Goal: Information Seeking & Learning: Learn about a topic

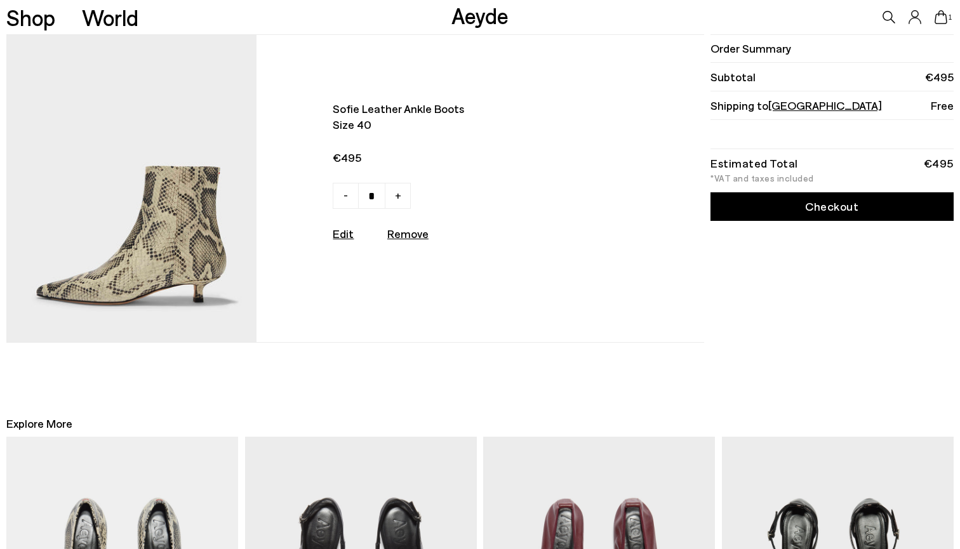
click at [754, 209] on link "Checkout" at bounding box center [831, 206] width 242 height 29
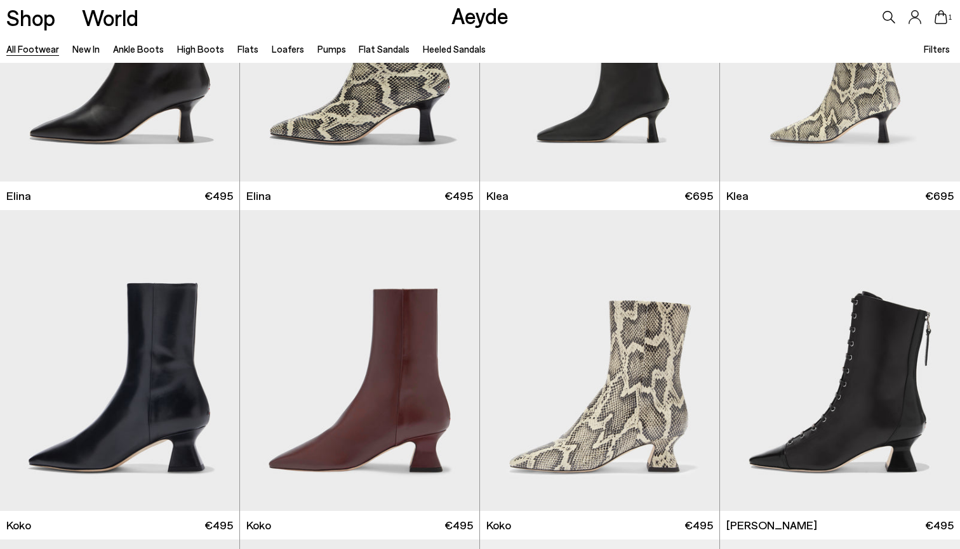
scroll to position [1355, 0]
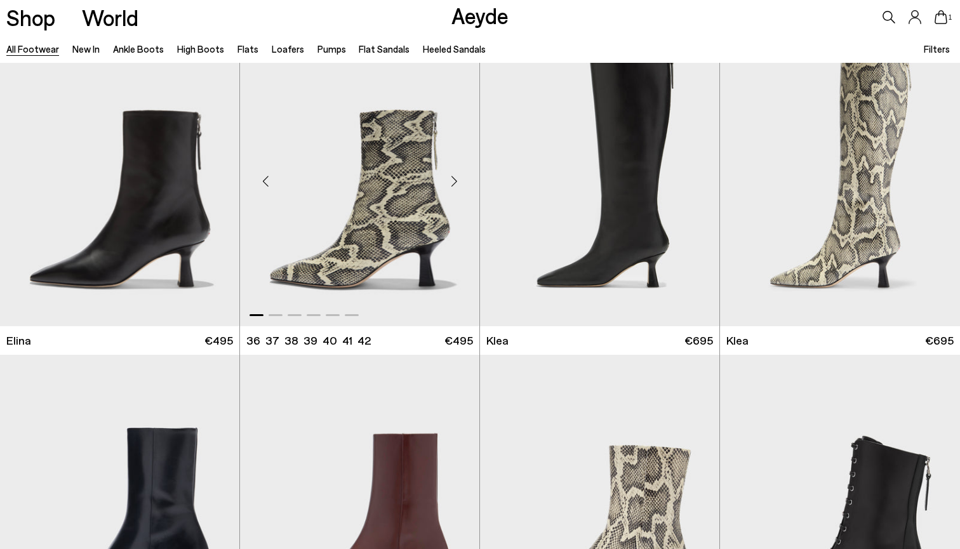
click at [454, 179] on div "Next slide" at bounding box center [454, 181] width 38 height 38
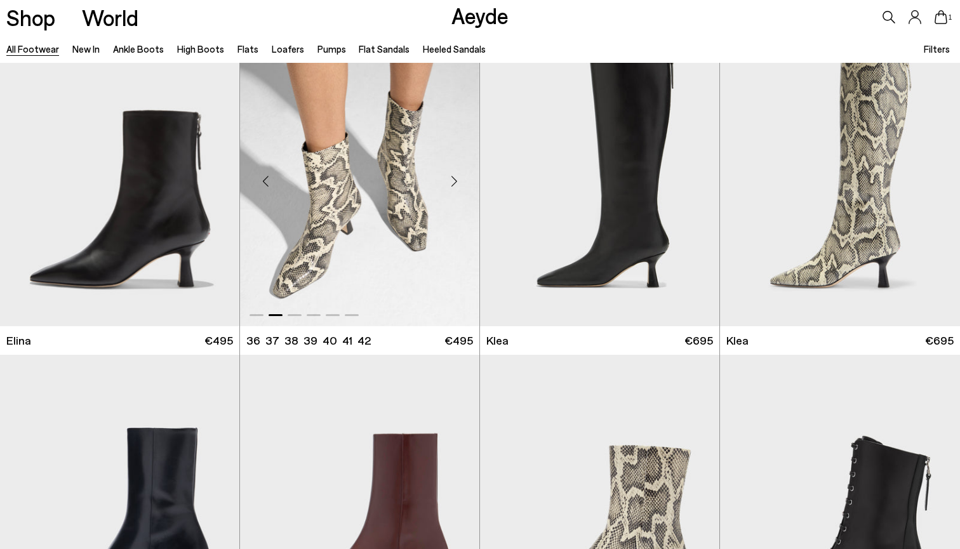
click at [455, 180] on div "Next slide" at bounding box center [454, 181] width 38 height 38
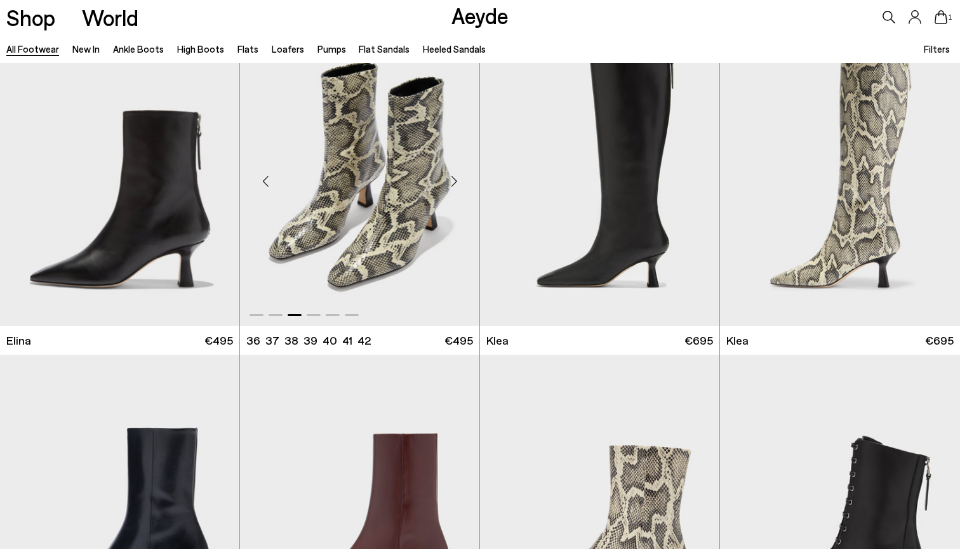
click at [456, 180] on div "Next slide" at bounding box center [454, 181] width 38 height 38
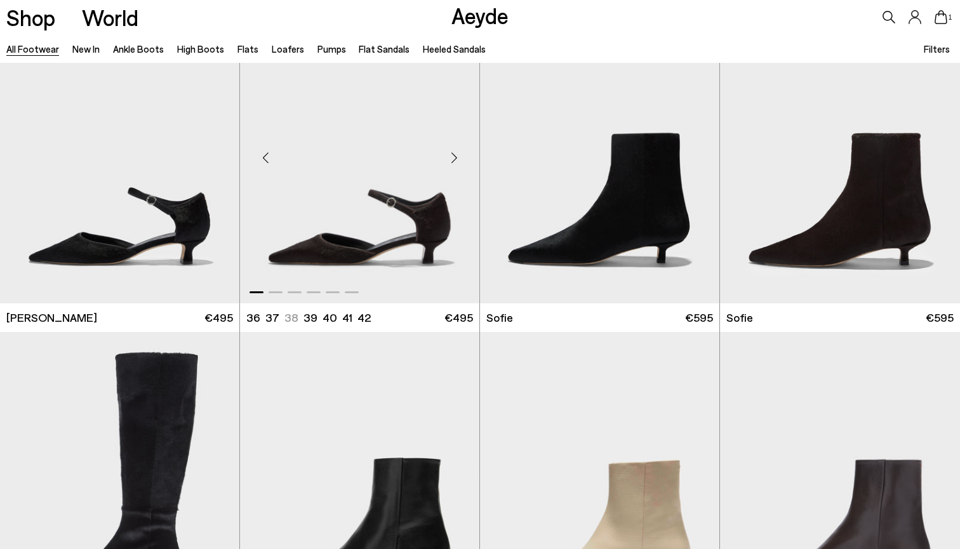
scroll to position [3933, 0]
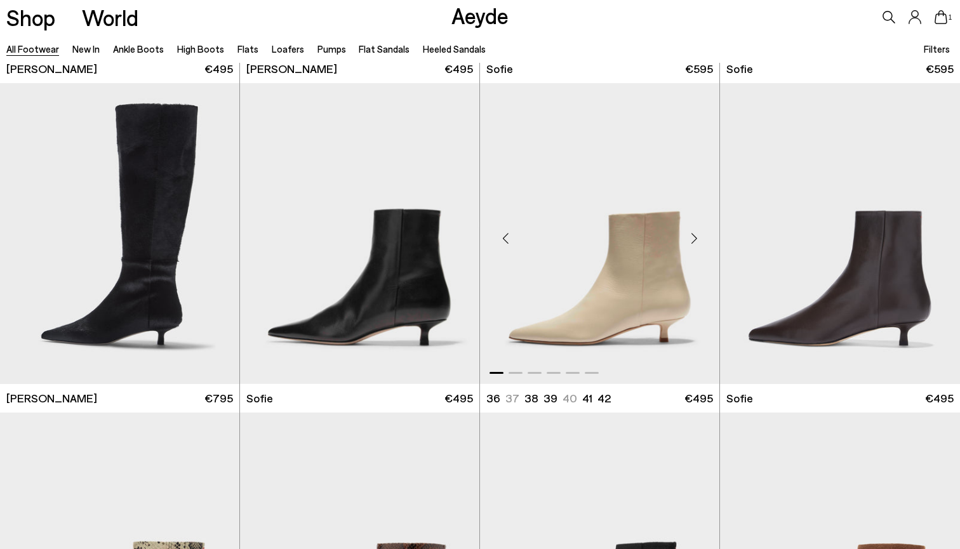
click at [699, 236] on div "Next slide" at bounding box center [694, 239] width 38 height 38
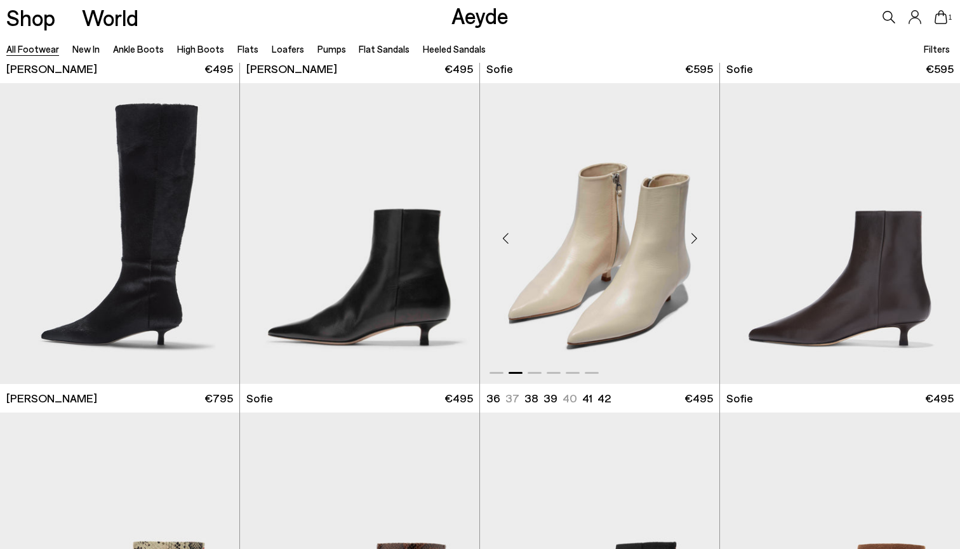
click at [699, 236] on div "Next slide" at bounding box center [694, 239] width 38 height 38
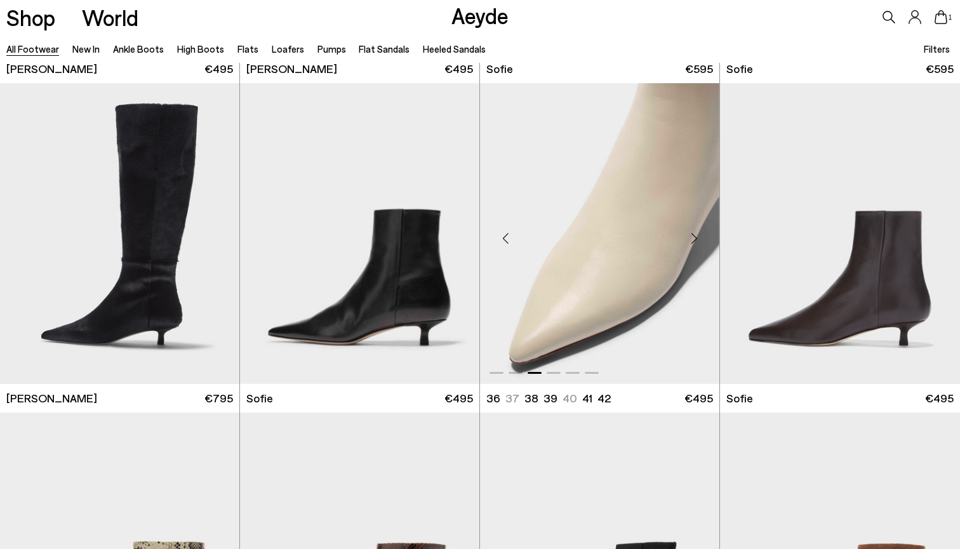
scroll to position [4452, 0]
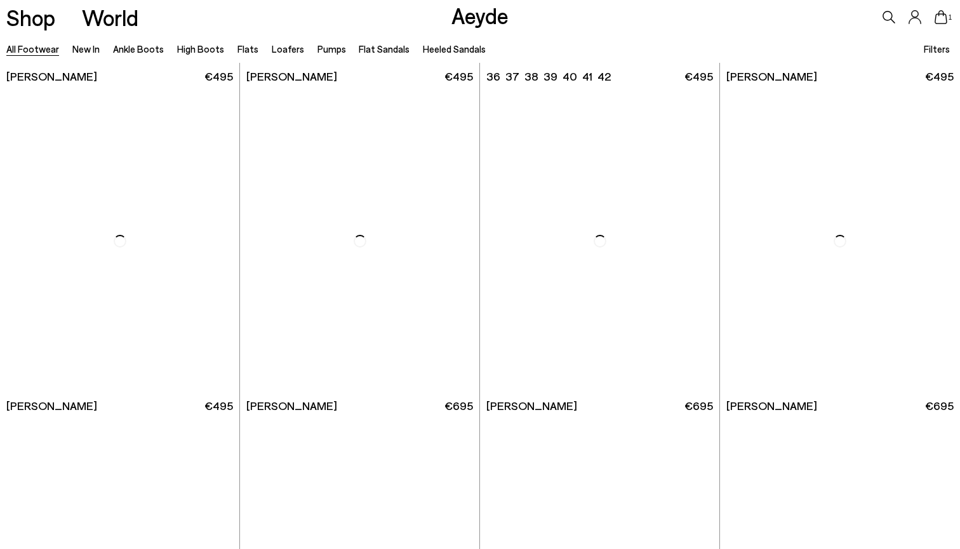
scroll to position [6070, 0]
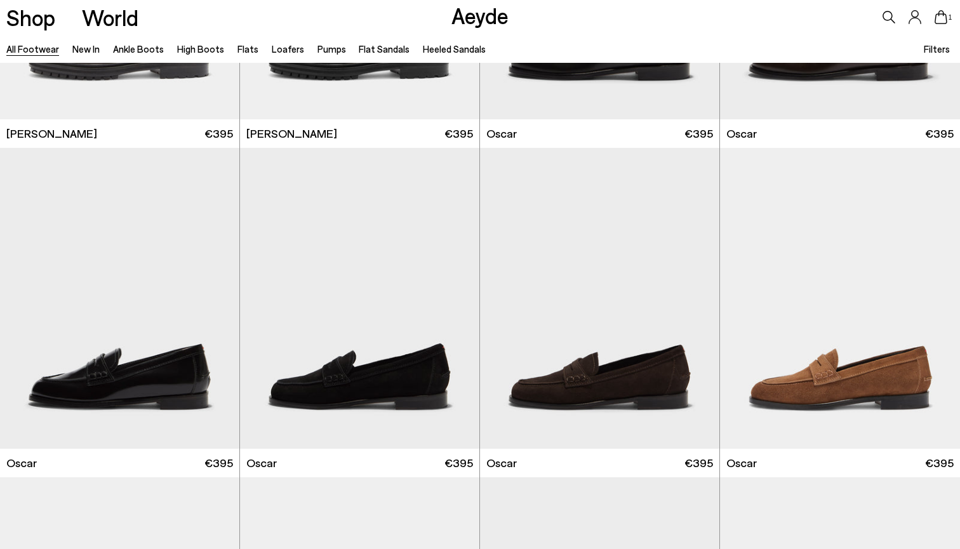
scroll to position [10842, 0]
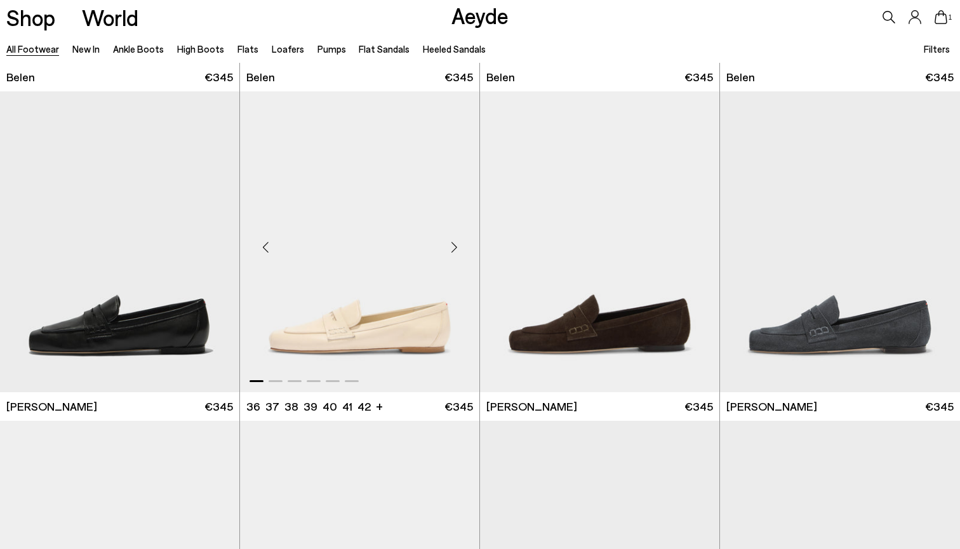
click at [458, 253] on div "Next slide" at bounding box center [454, 247] width 38 height 38
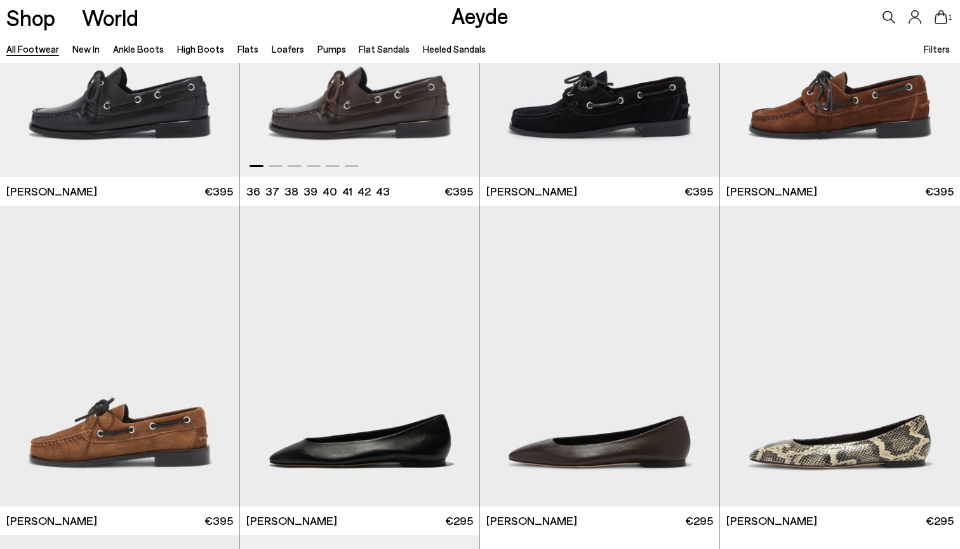
scroll to position [12402, 0]
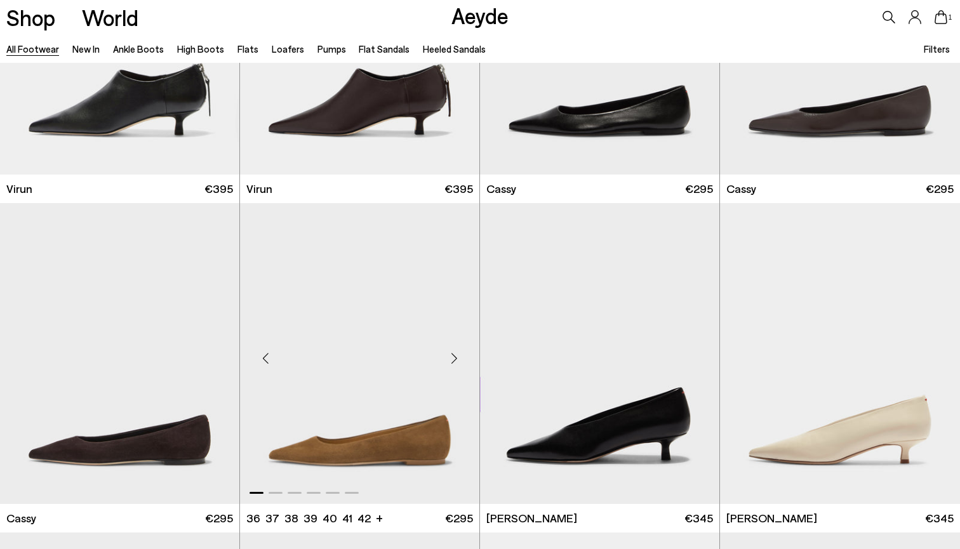
scroll to position [16221, 0]
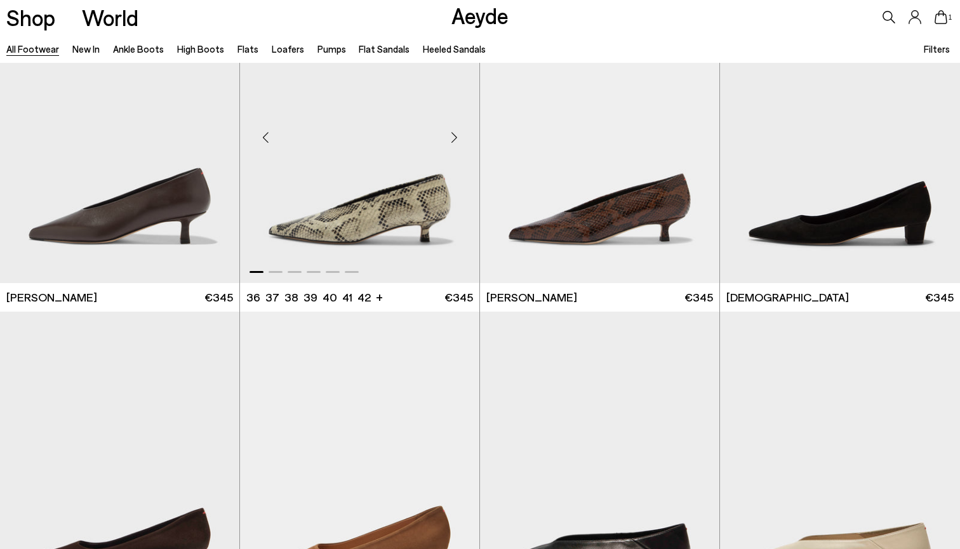
click at [455, 142] on div "Next slide" at bounding box center [454, 138] width 38 height 38
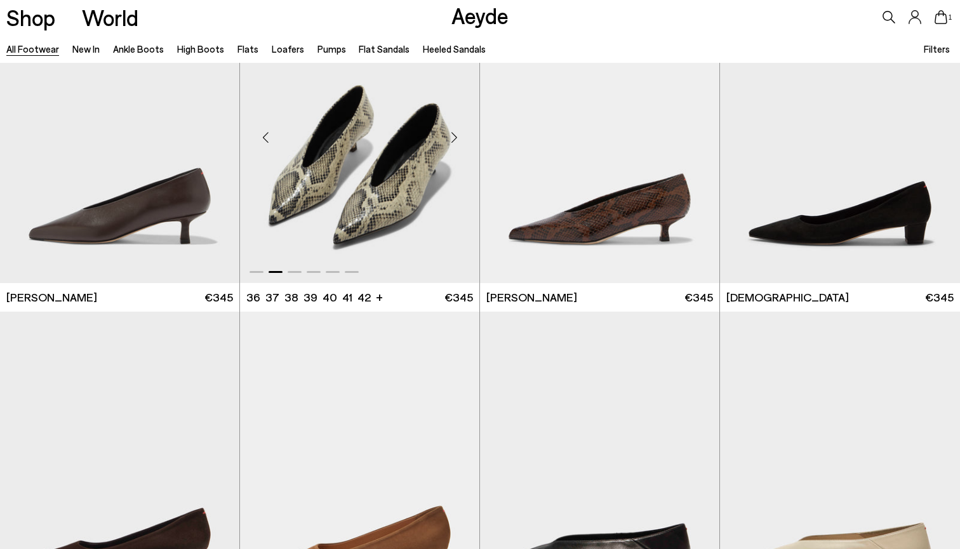
click at [455, 142] on div "Next slide" at bounding box center [454, 138] width 38 height 38
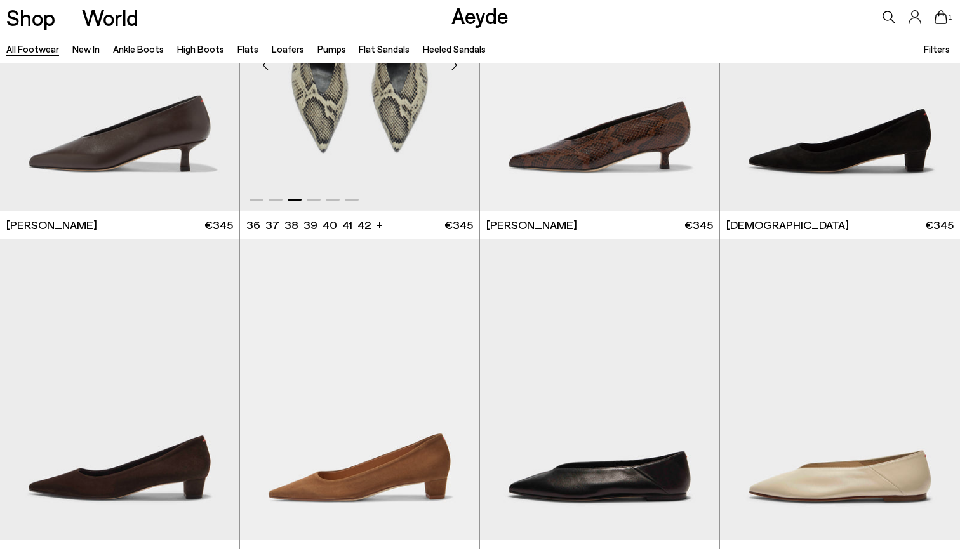
scroll to position [16293, 0]
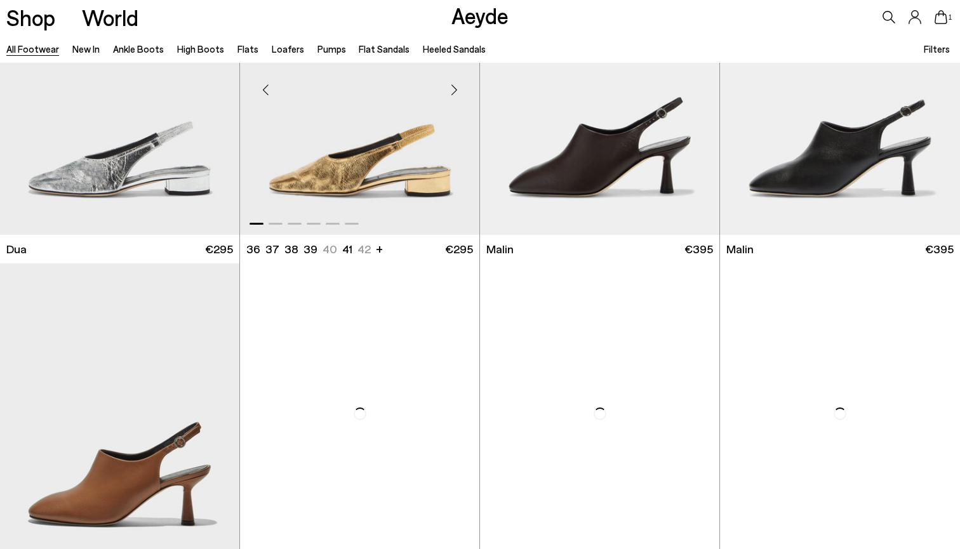
scroll to position [19721, 0]
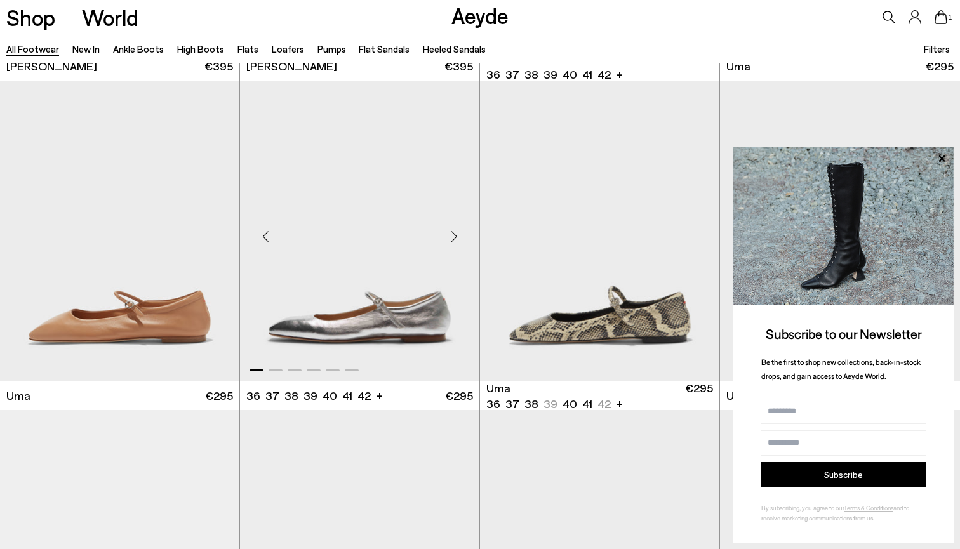
scroll to position [21770, 0]
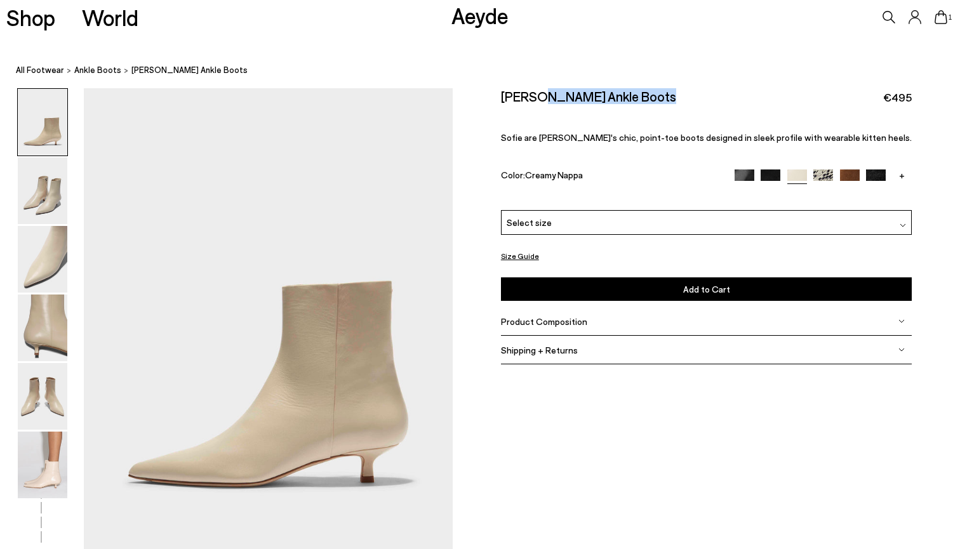
drag, startPoint x: 649, startPoint y: 97, endPoint x: 533, endPoint y: 97, distance: 116.8
click at [533, 97] on div "Sofie Leather Ankle Boots €495" at bounding box center [706, 96] width 411 height 17
copy h2 "Leather Ankle Boots"
